Goal: Task Accomplishment & Management: Use online tool/utility

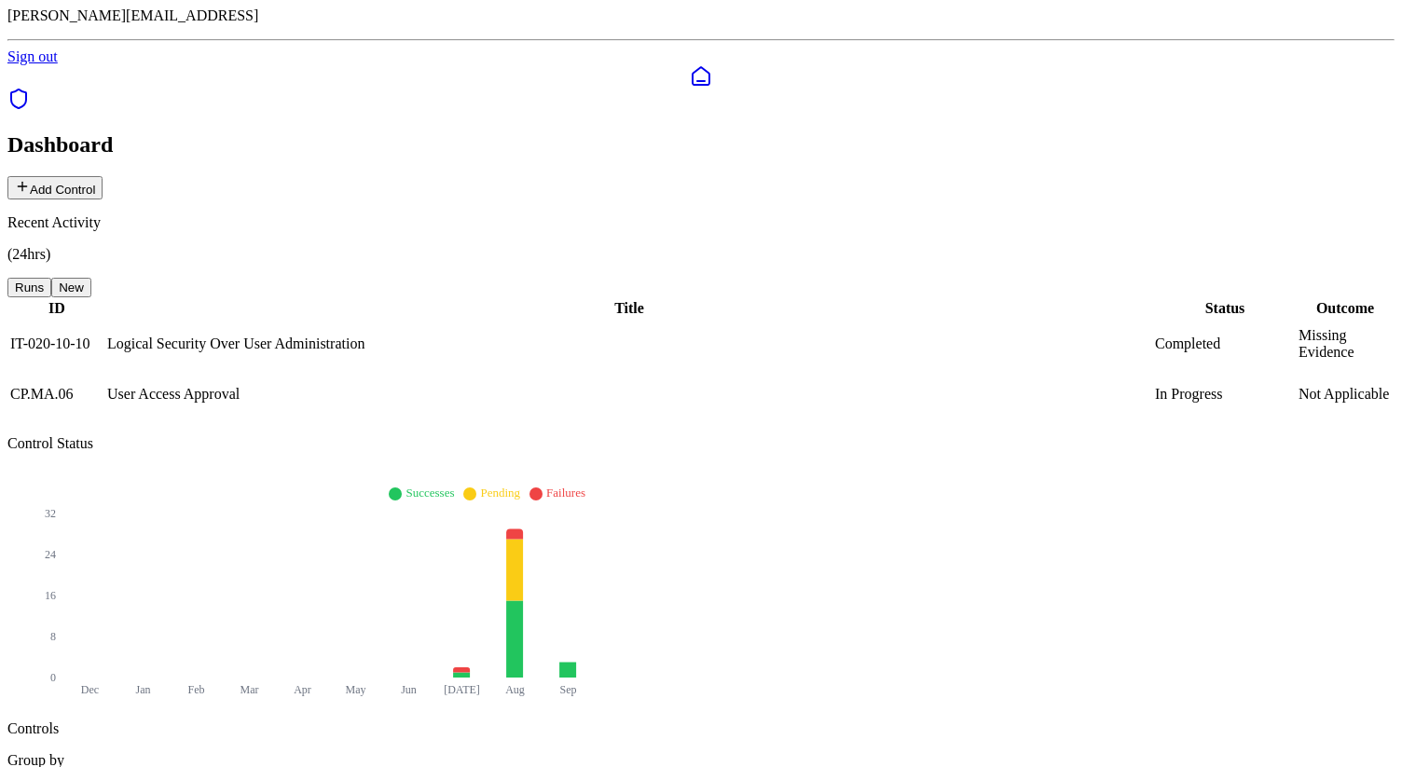
scroll to position [71, 0]
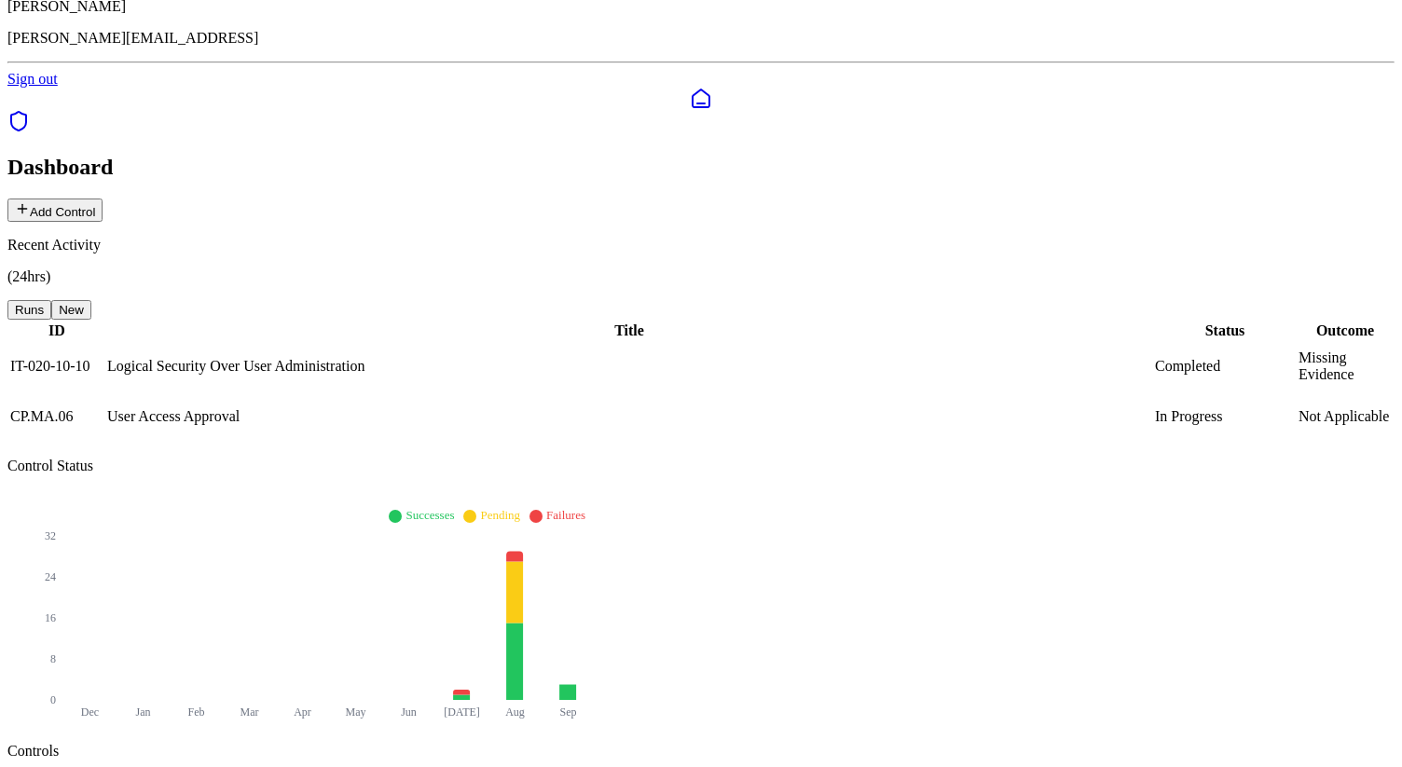
click at [91, 300] on button "New" at bounding box center [71, 310] width 40 height 20
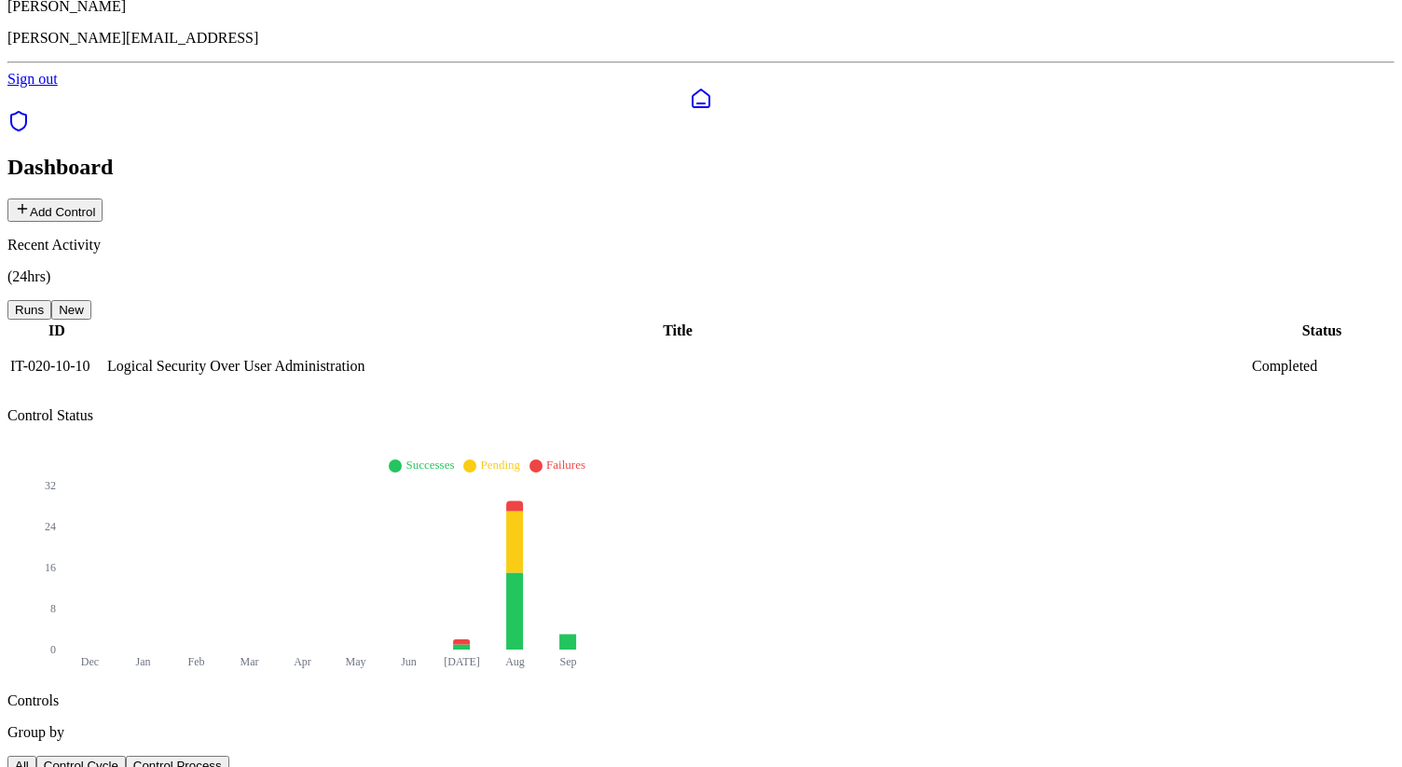
click at [51, 300] on button "Runs" at bounding box center [29, 310] width 44 height 20
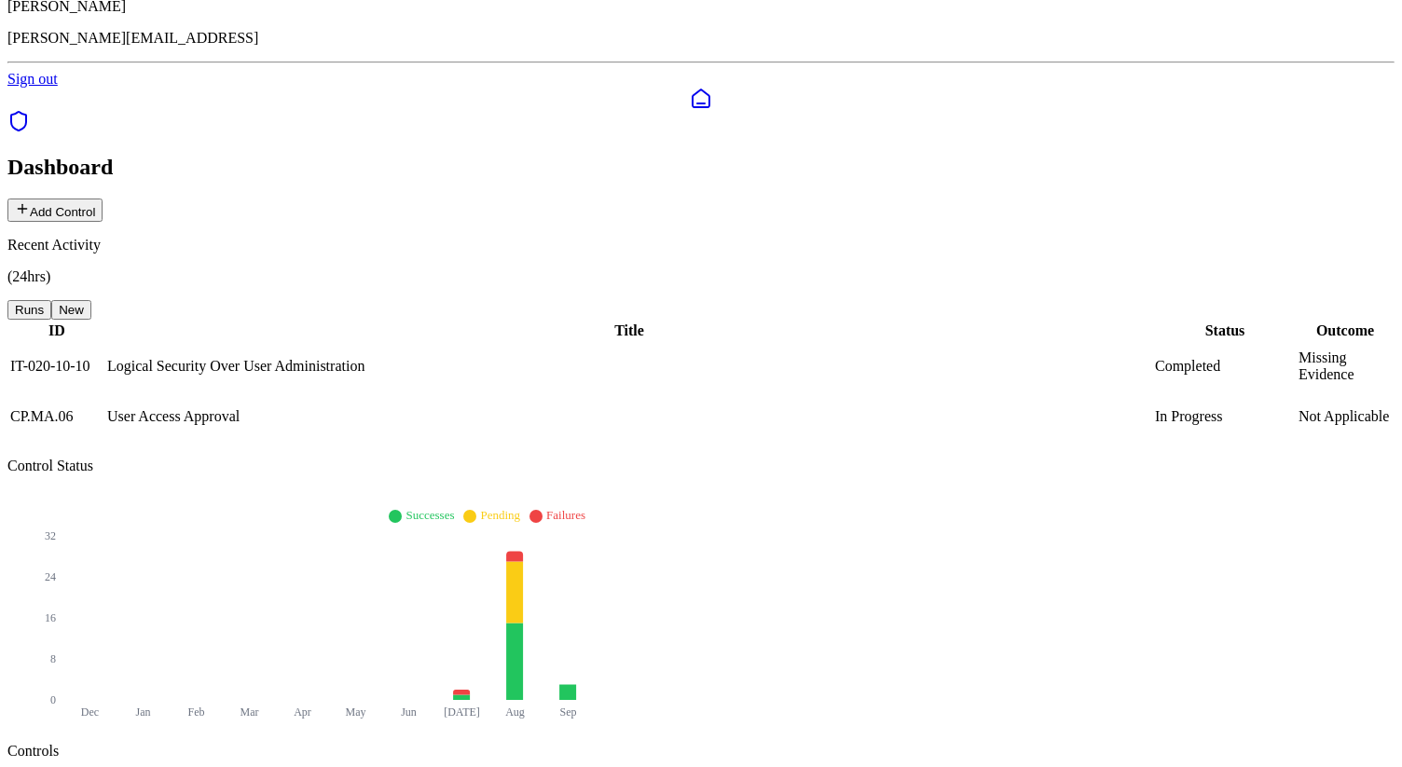
click at [91, 300] on button "New" at bounding box center [71, 310] width 40 height 20
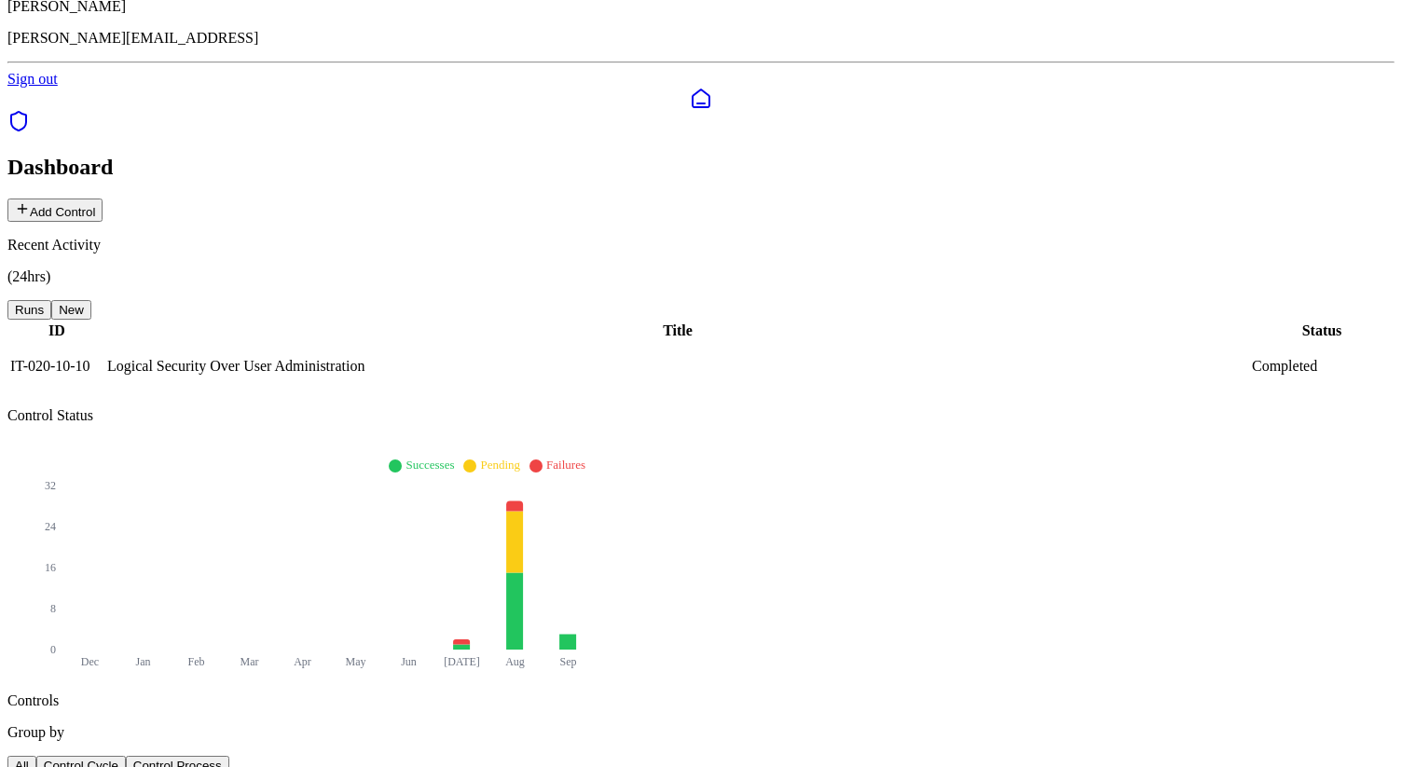
click at [51, 300] on button "Runs" at bounding box center [29, 310] width 44 height 20
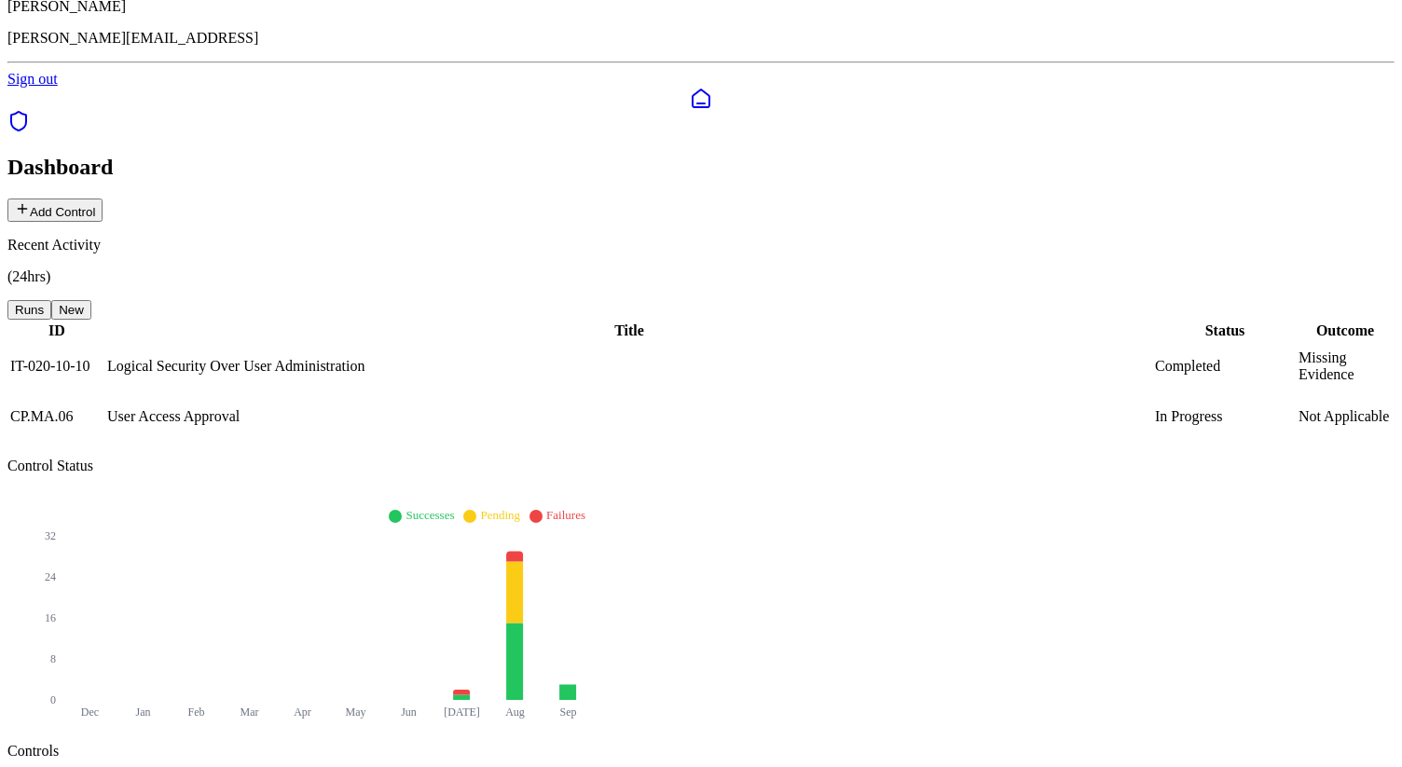
click at [91, 300] on button "New" at bounding box center [71, 310] width 40 height 20
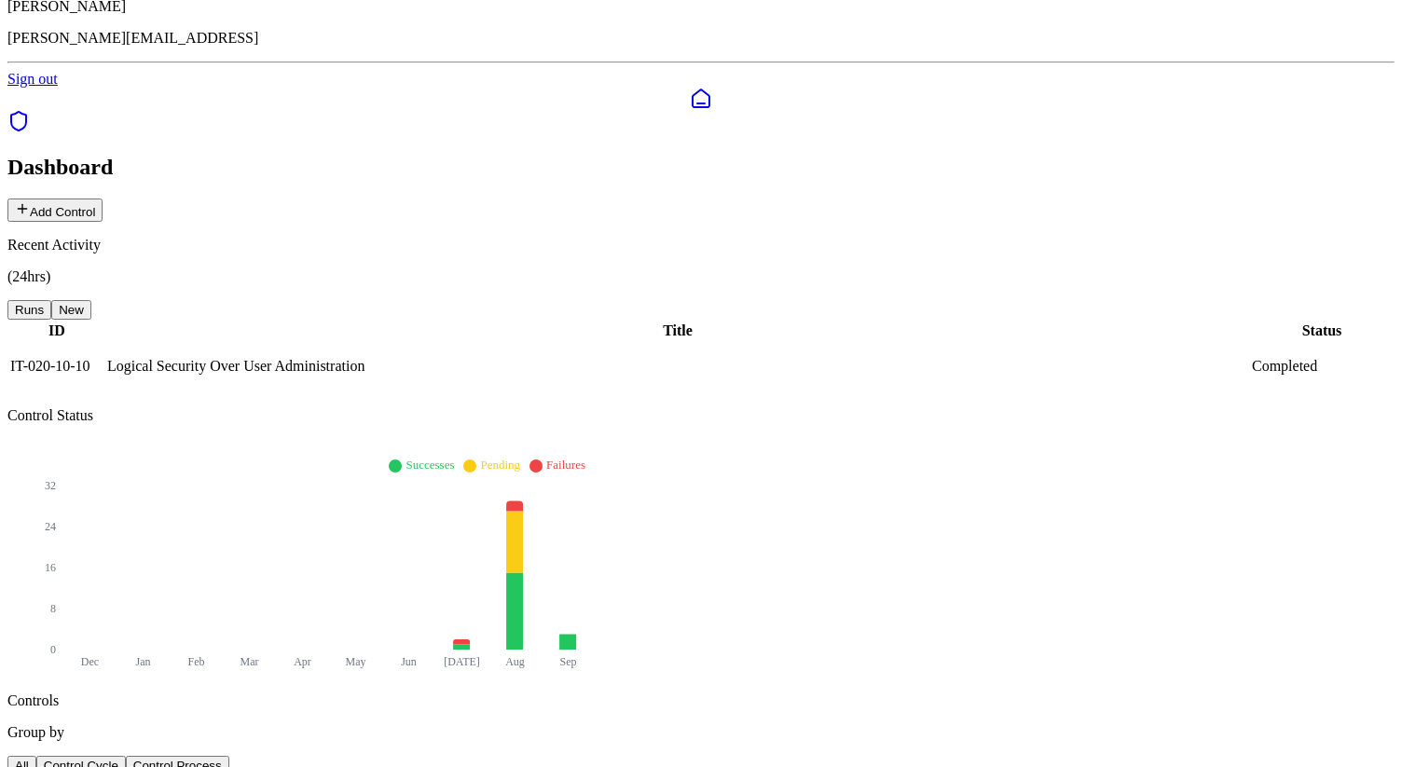
click at [51, 300] on button "Runs" at bounding box center [29, 310] width 44 height 20
